Goal: Information Seeking & Learning: Understand process/instructions

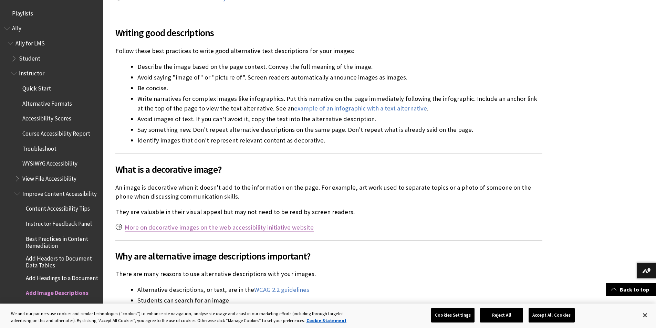
scroll to position [287, 0]
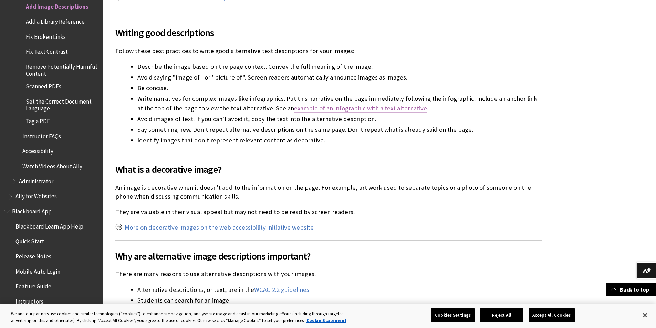
click at [318, 104] on link "example of an infographic with a text alternative" at bounding box center [360, 108] width 133 height 8
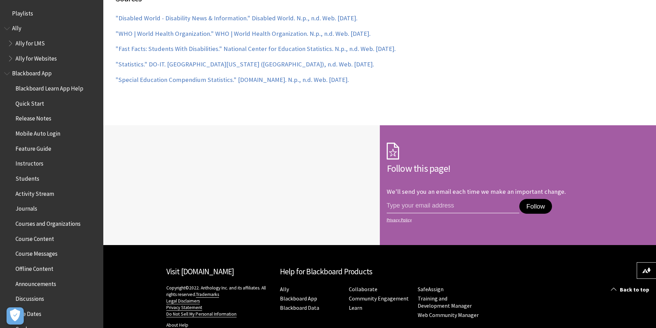
scroll to position [896, 0]
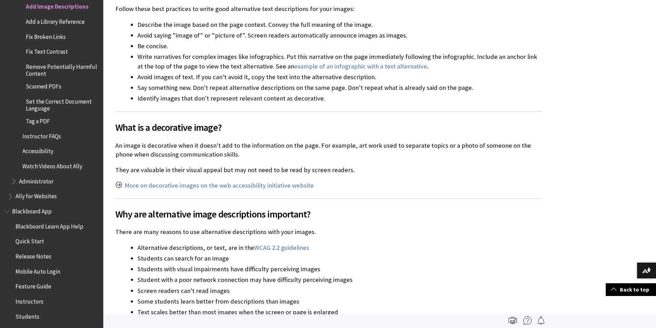
scroll to position [1724, 0]
